Goal: Find specific page/section: Find specific page/section

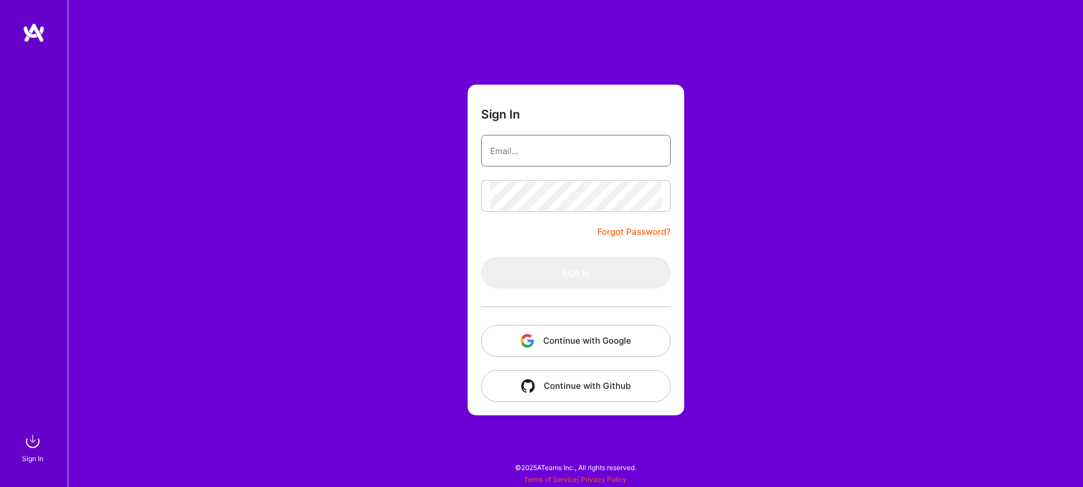
type input "[EMAIL_ADDRESS][DOMAIN_NAME]"
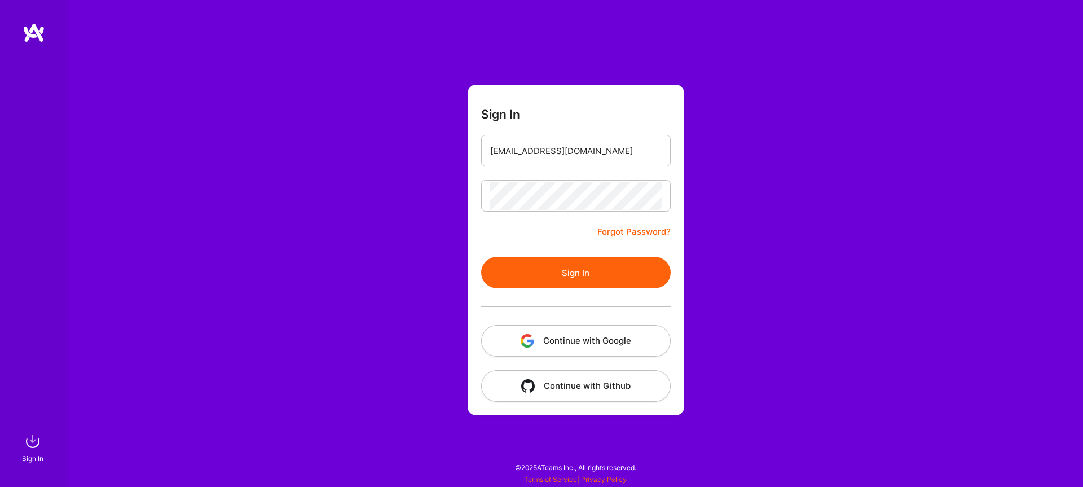
click at [581, 273] on button "Sign In" at bounding box center [575, 273] width 189 height 32
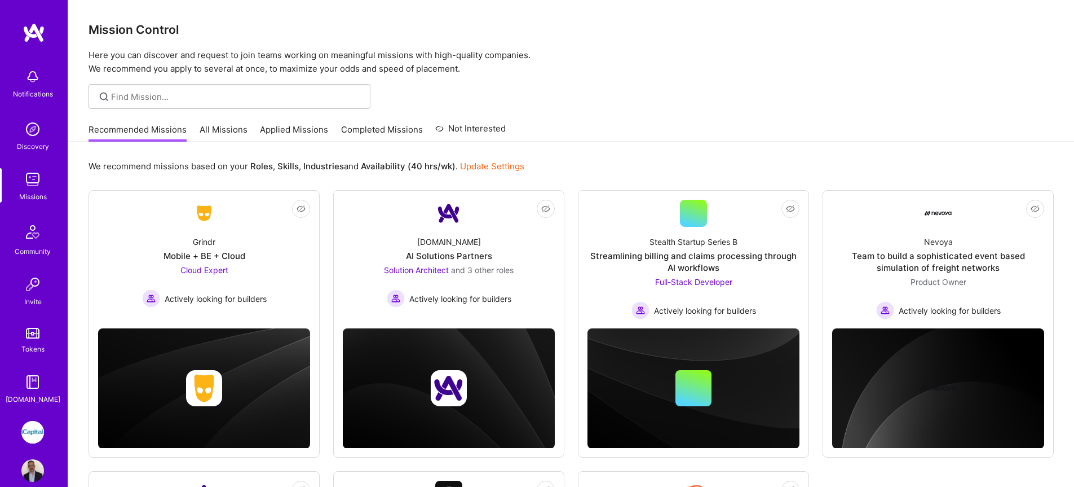
click at [207, 131] on link "All Missions" at bounding box center [224, 132] width 48 height 19
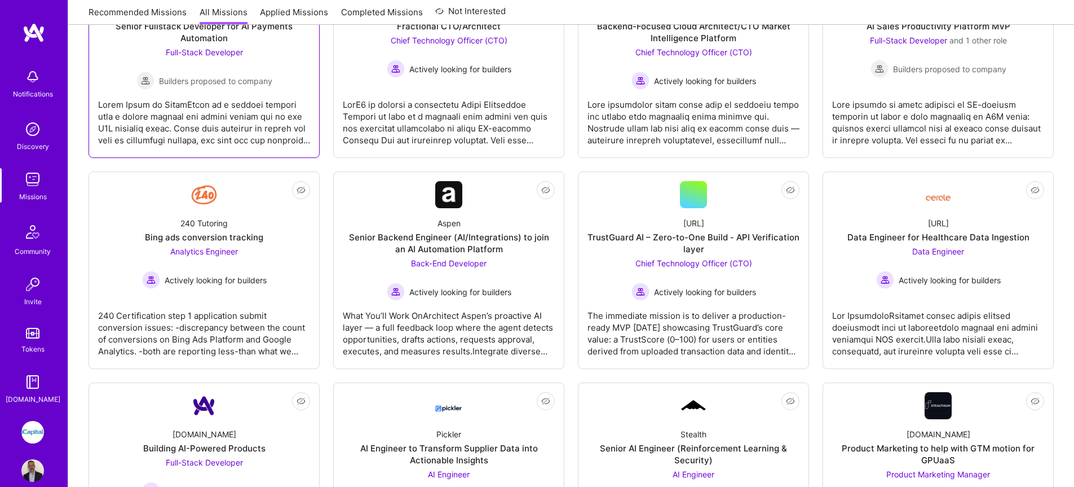
scroll to position [282, 0]
